Goal: Check status: Check status

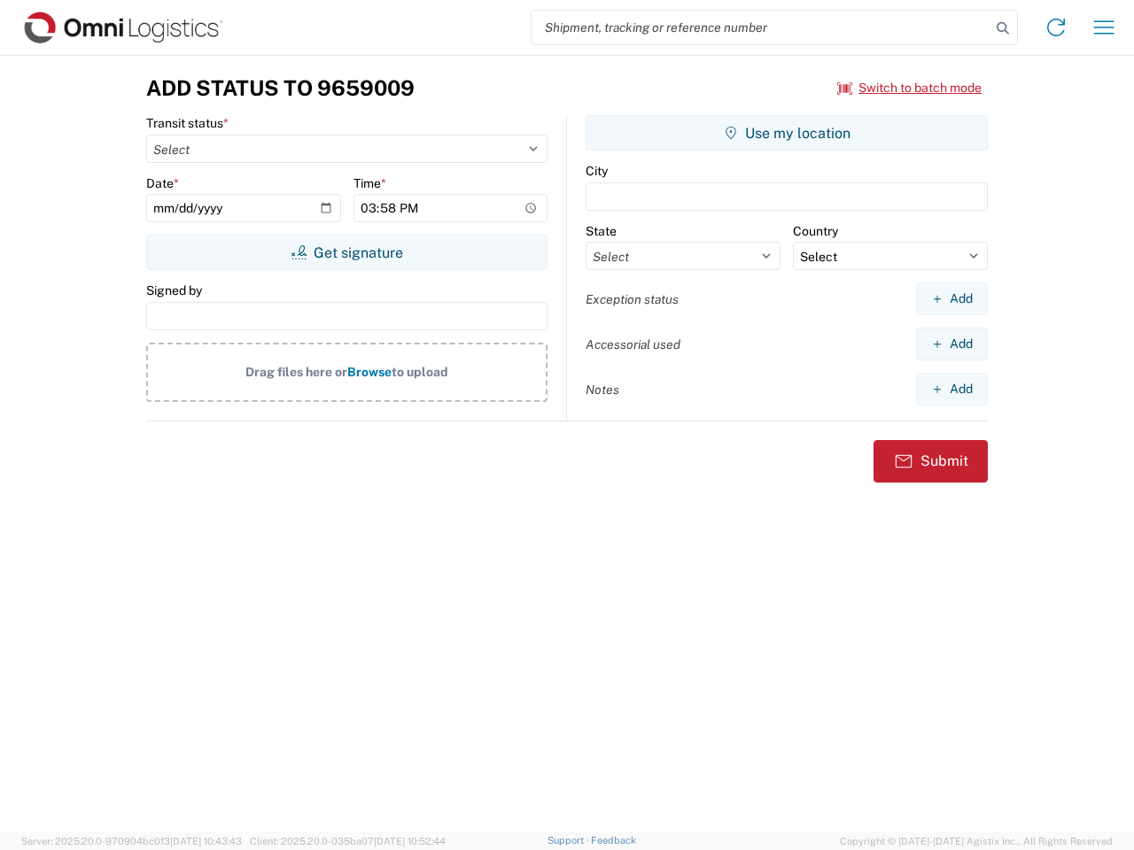
click at [761, 27] on input "search" at bounding box center [760, 28] width 459 height 34
click at [1003, 28] on icon at bounding box center [1002, 28] width 25 height 25
click at [1056, 27] on icon at bounding box center [1055, 27] width 28 height 28
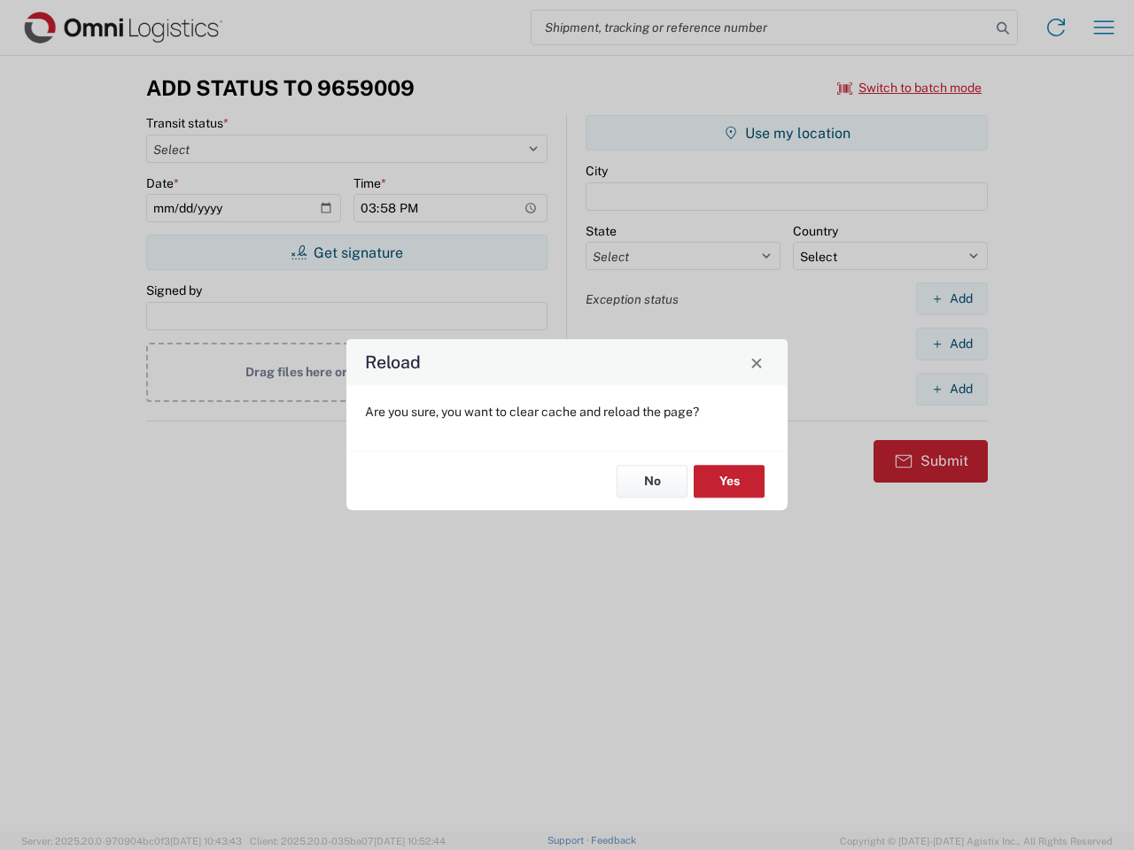
click at [1103, 27] on div "Reload Are you sure, you want to clear cache and reload the page? No Yes" at bounding box center [567, 425] width 1134 height 850
click at [910, 88] on div "Reload Are you sure, you want to clear cache and reload the page? No Yes" at bounding box center [567, 425] width 1134 height 850
click at [346, 252] on div "Reload Are you sure, you want to clear cache and reload the page? No Yes" at bounding box center [567, 425] width 1134 height 850
click at [786, 133] on div "Reload Are you sure, you want to clear cache and reload the page? No Yes" at bounding box center [567, 425] width 1134 height 850
click at [951, 298] on div "Reload Are you sure, you want to clear cache and reload the page? No Yes" at bounding box center [567, 425] width 1134 height 850
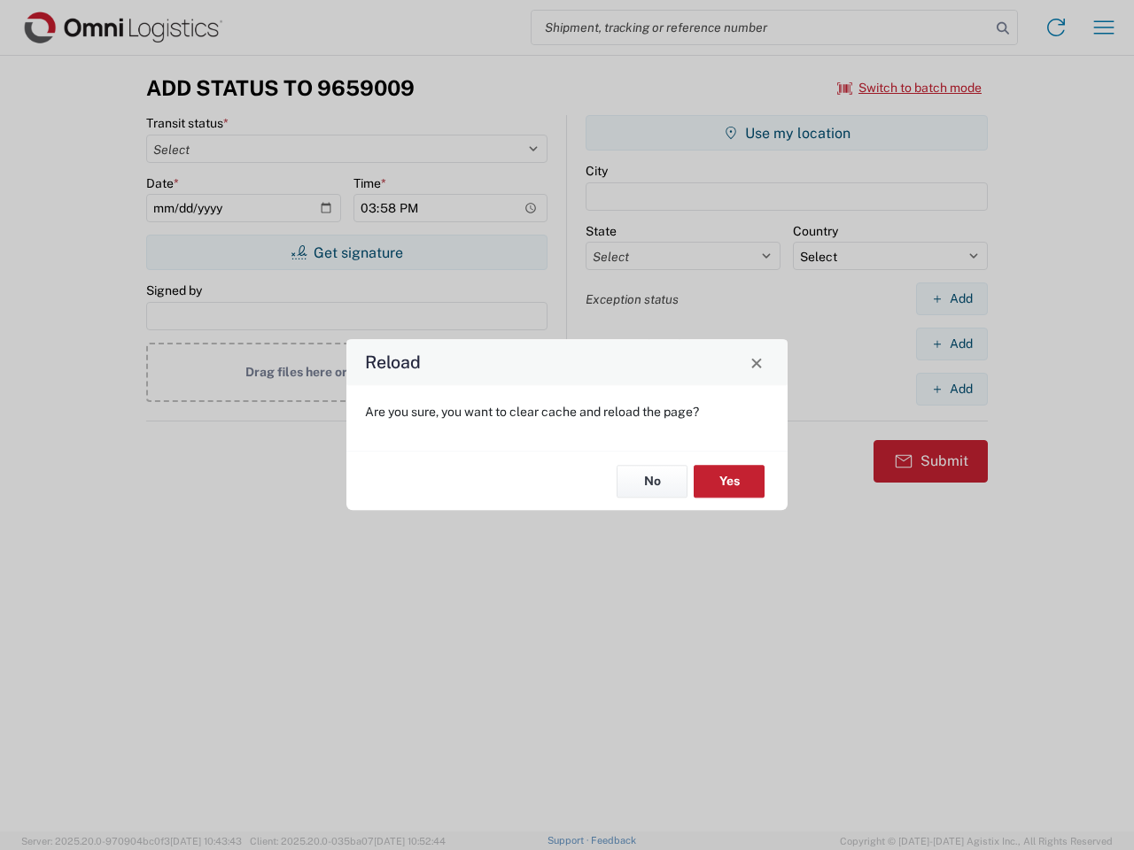
click at [951, 344] on div "Reload Are you sure, you want to clear cache and reload the page? No Yes" at bounding box center [567, 425] width 1134 height 850
click at [951, 389] on div "Reload Are you sure, you want to clear cache and reload the page? No Yes" at bounding box center [567, 425] width 1134 height 850
